Goal: Use online tool/utility: Utilize a website feature to perform a specific function

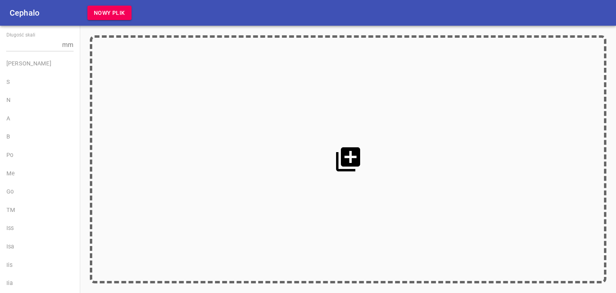
click at [340, 153] on icon at bounding box center [348, 159] width 29 height 29
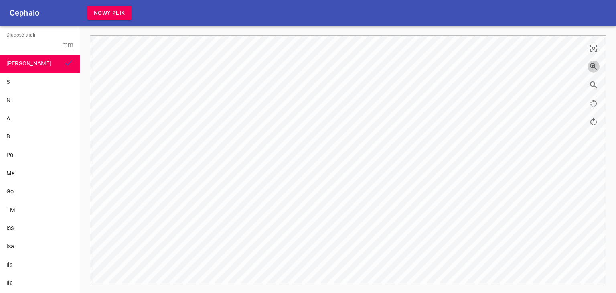
click at [592, 65] on icon "button" at bounding box center [592, 66] width 2 height 2
click at [27, 44] on input "Długość skali" at bounding box center [32, 44] width 53 height 13
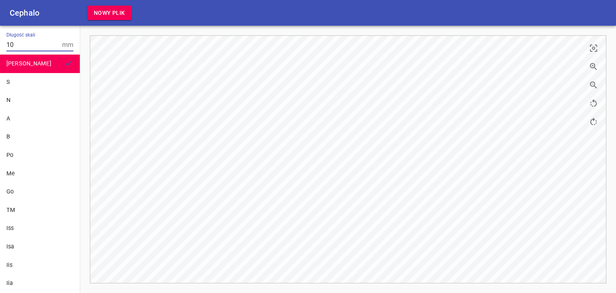
type input "10"
click at [21, 87] on div "S" at bounding box center [40, 82] width 80 height 18
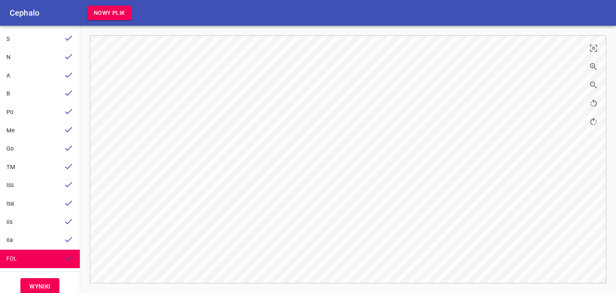
scroll to position [51, 0]
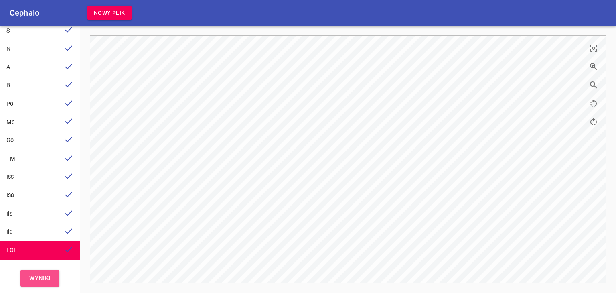
click at [40, 279] on span "Wyniki" at bounding box center [39, 278] width 21 height 10
